Goal: Transaction & Acquisition: Purchase product/service

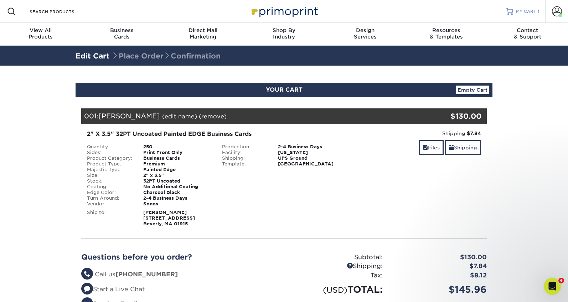
click at [526, 13] on span "MY CART" at bounding box center [526, 12] width 20 height 6
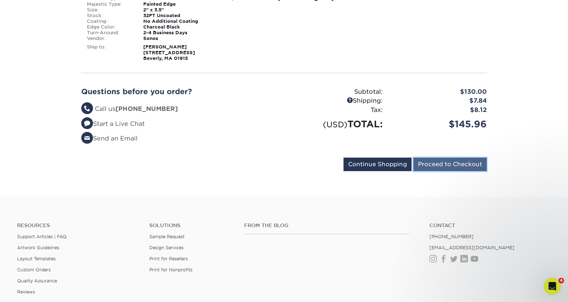
click at [457, 163] on input "Proceed to Checkout" at bounding box center [449, 165] width 73 height 14
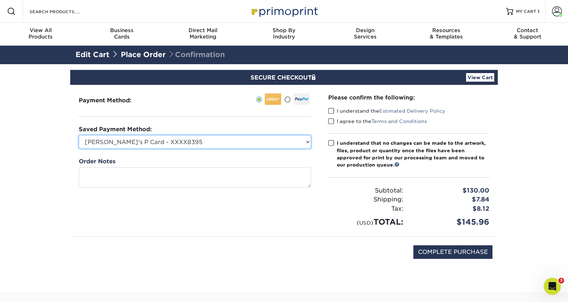
click at [293, 140] on select "[PERSON_NAME]'s P Card - XXXX8395 MasterCard - XXXX2183 MasterCard - XXXX9155 N…" at bounding box center [195, 142] width 232 height 14
select select "71523"
click at [79, 135] on select "[PERSON_NAME]'s P Card - XXXX8395 MasterCard - XXXX2183 MasterCard - XXXX9155 N…" at bounding box center [195, 142] width 232 height 14
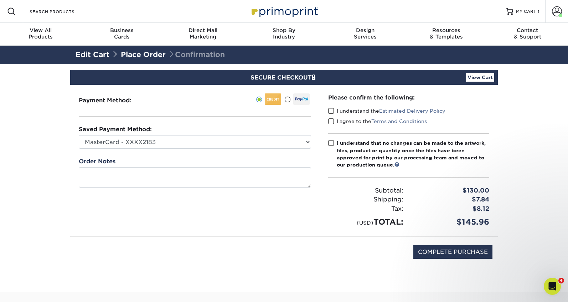
click at [331, 111] on span at bounding box center [331, 111] width 6 height 7
click at [0, 0] on input "I understand the Estimated Delivery Policy" at bounding box center [0, 0] width 0 height 0
click at [331, 120] on span at bounding box center [331, 121] width 6 height 7
click at [0, 0] on input "I agree to the Terms and Conditions" at bounding box center [0, 0] width 0 height 0
click at [331, 142] on span at bounding box center [331, 143] width 6 height 7
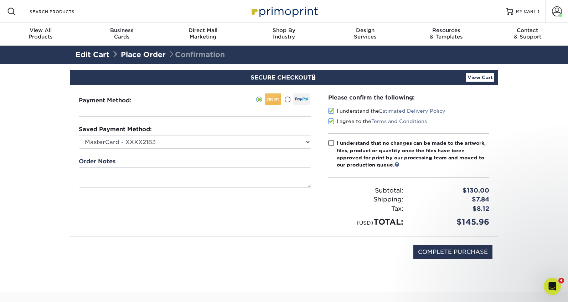
click at [0, 0] on input "I understand that no changes can be made to the artwork, files, product or quan…" at bounding box center [0, 0] width 0 height 0
click at [430, 251] on input "COMPLETE PURCHASE" at bounding box center [452, 252] width 79 height 14
type input "PROCESSING, PLEASE WAIT..."
